Goal: Use online tool/utility: Utilize a website feature to perform a specific function

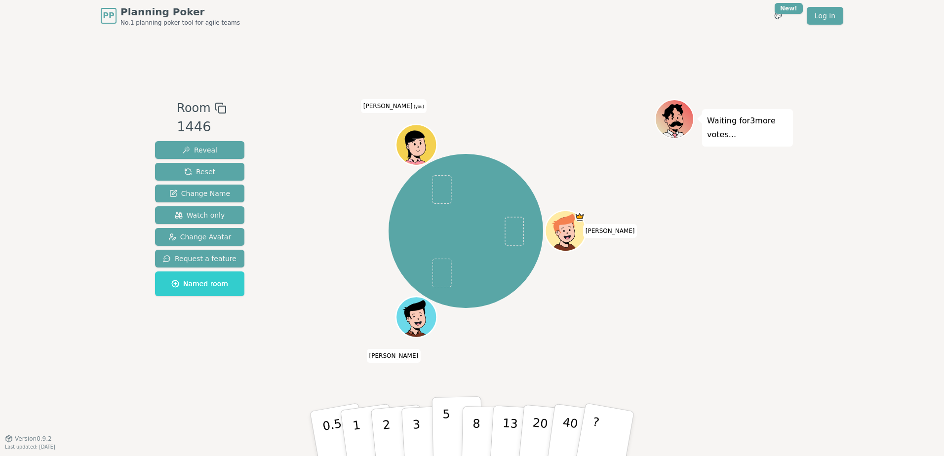
click at [446, 413] on p "5" at bounding box center [447, 434] width 8 height 53
click at [416, 420] on p "3" at bounding box center [417, 435] width 11 height 54
click at [430, 416] on button "3" at bounding box center [428, 434] width 54 height 77
click at [436, 415] on button "5" at bounding box center [457, 434] width 51 height 75
click at [416, 422] on p "3" at bounding box center [417, 435] width 11 height 54
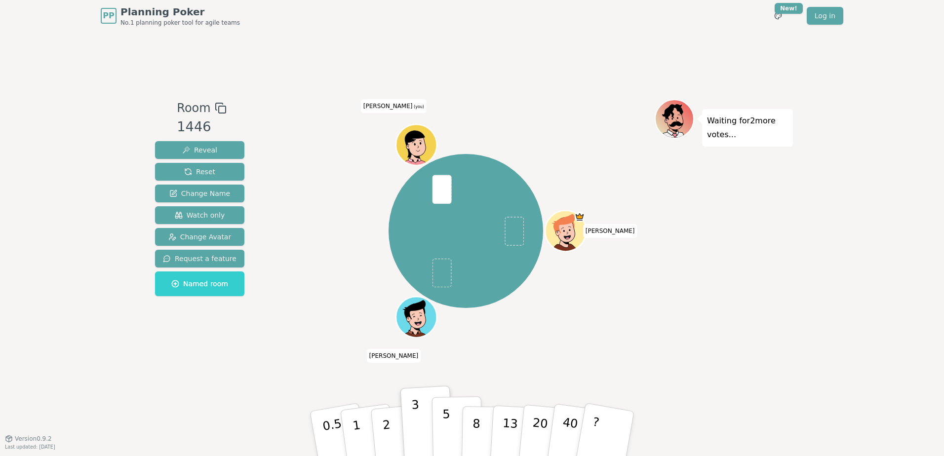
click at [436, 422] on button "5" at bounding box center [457, 434] width 51 height 75
click at [423, 428] on button "3" at bounding box center [428, 434] width 54 height 77
click at [440, 419] on button "5" at bounding box center [457, 434] width 51 height 75
click at [427, 420] on button "3" at bounding box center [428, 434] width 54 height 77
click at [436, 415] on button "5" at bounding box center [457, 434] width 51 height 75
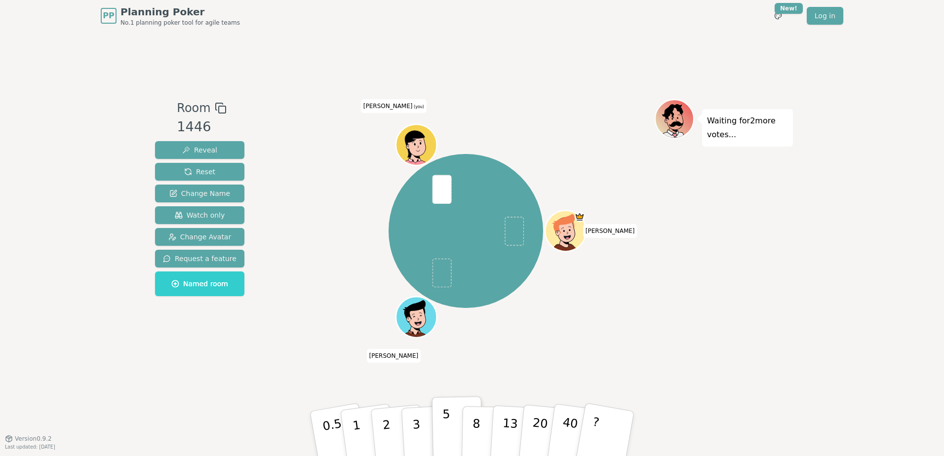
click at [446, 411] on p "5" at bounding box center [447, 434] width 8 height 53
